Goal: Register for event/course

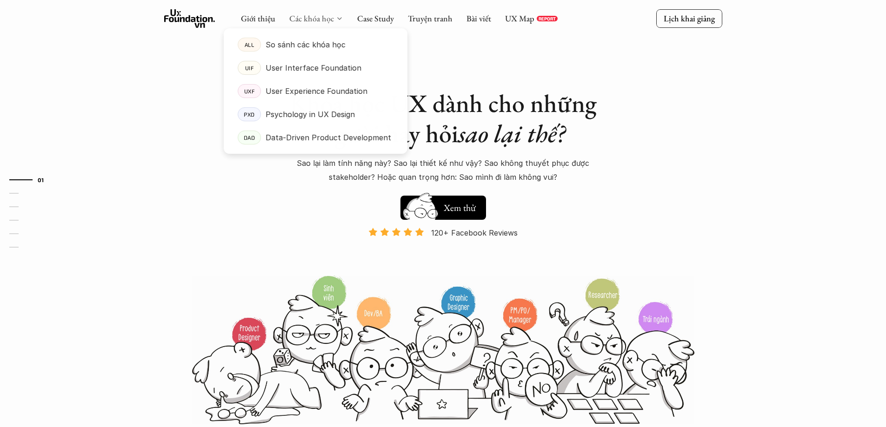
click at [325, 19] on link "Các khóa học" at bounding box center [311, 18] width 45 height 11
click at [283, 118] on p "Psychology in UX Design" at bounding box center [310, 114] width 89 height 14
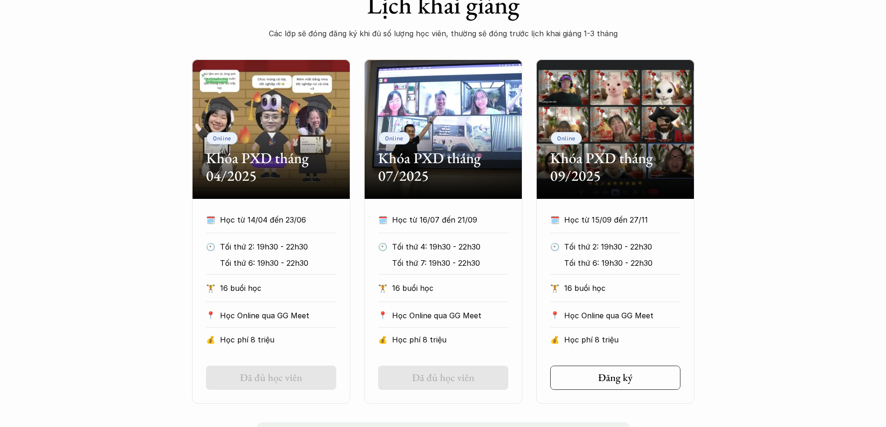
scroll to position [511, 0]
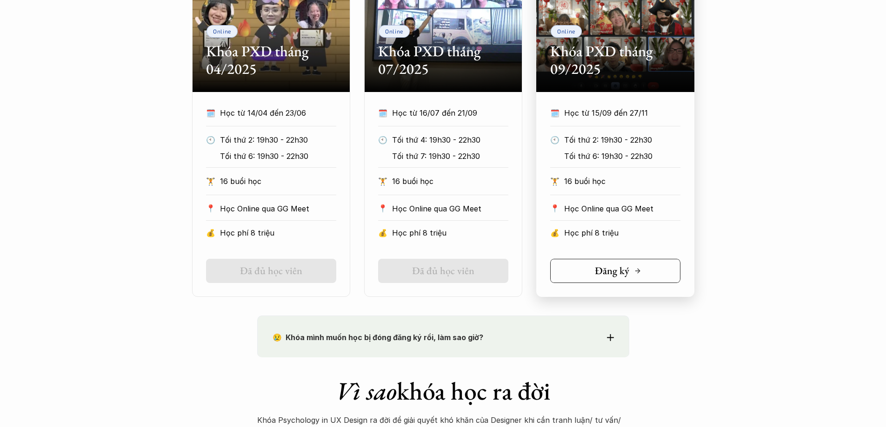
click at [635, 263] on link "Đăng ký" at bounding box center [615, 271] width 130 height 24
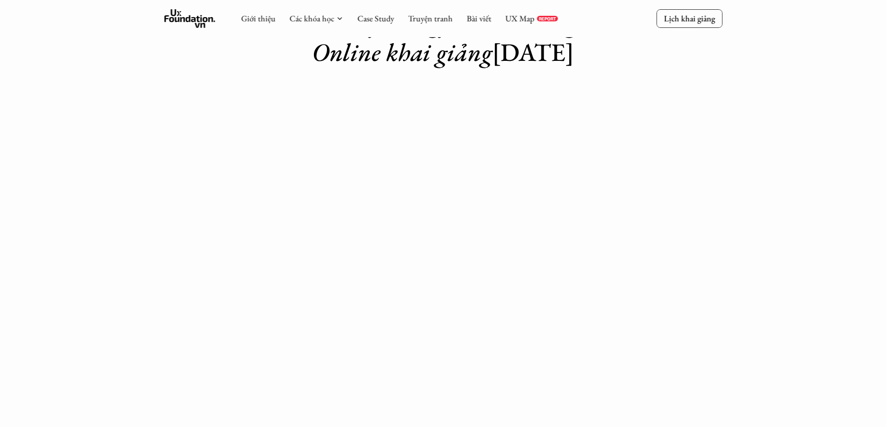
scroll to position [78, 0]
